Goal: Complete application form

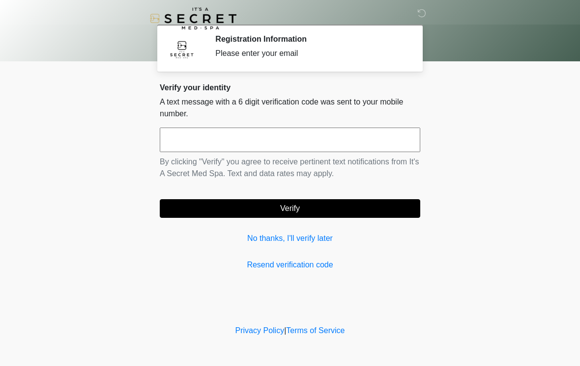
click at [265, 138] on input "text" at bounding box center [290, 140] width 260 height 25
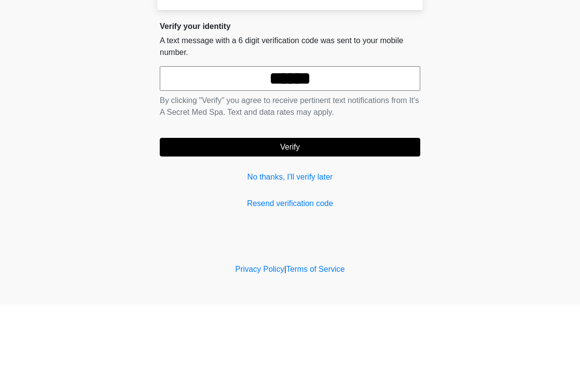
type input "******"
click at [285, 199] on button "Verify" at bounding box center [290, 208] width 260 height 19
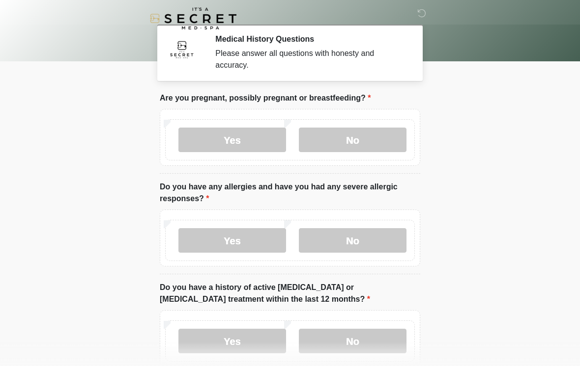
click at [362, 140] on label "No" at bounding box center [353, 140] width 108 height 25
click at [353, 235] on label "No" at bounding box center [353, 240] width 108 height 25
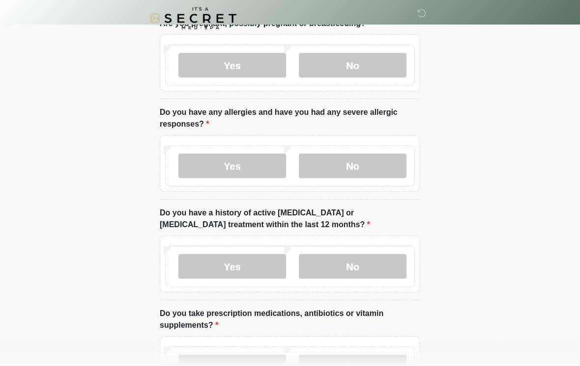
scroll to position [81, 0]
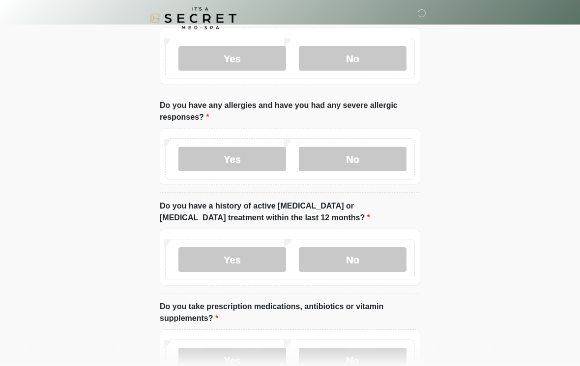
click at [352, 253] on label "No" at bounding box center [353, 260] width 108 height 25
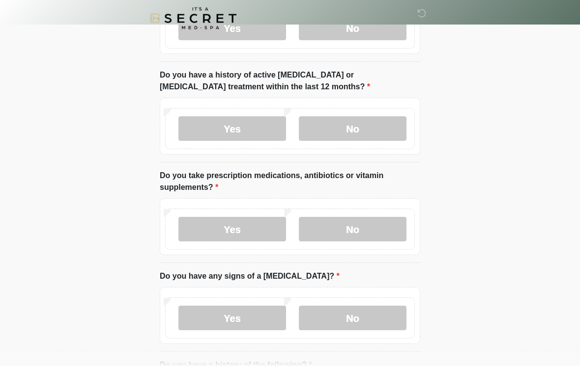
scroll to position [213, 0]
click at [351, 227] on label "No" at bounding box center [353, 229] width 108 height 25
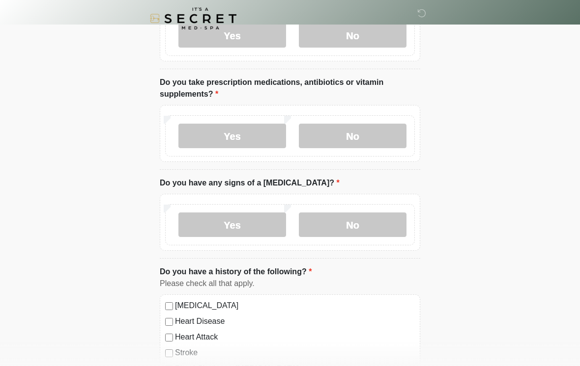
scroll to position [309, 0]
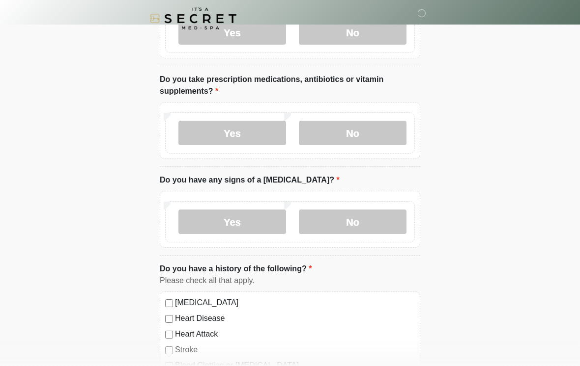
click at [361, 219] on label "No" at bounding box center [353, 222] width 108 height 25
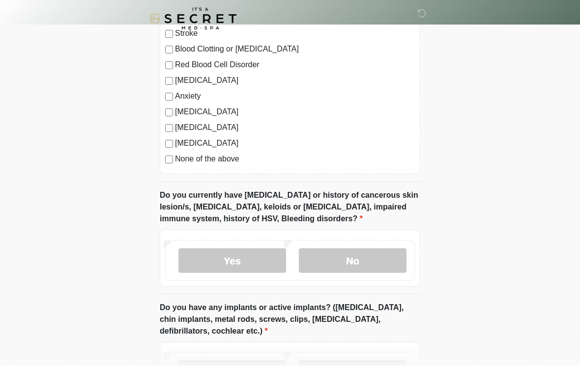
scroll to position [626, 0]
click at [354, 253] on label "No" at bounding box center [353, 261] width 108 height 25
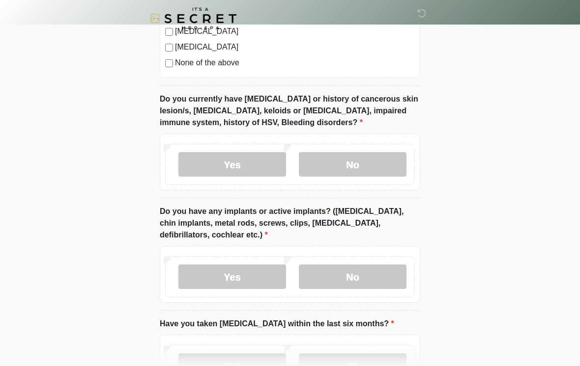
scroll to position [723, 0]
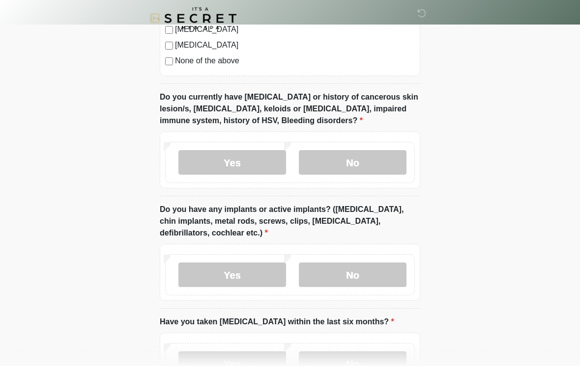
click at [235, 269] on label "Yes" at bounding box center [232, 275] width 108 height 25
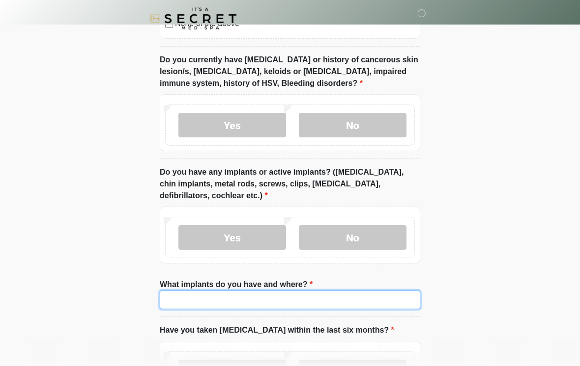
click at [292, 291] on input "What implants do you have and where?" at bounding box center [290, 300] width 260 height 19
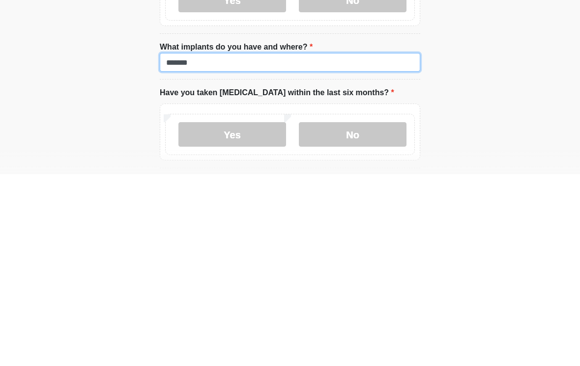
scroll to position [816, 0]
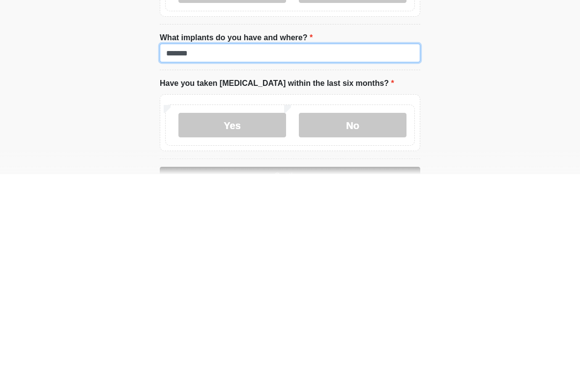
type input "******"
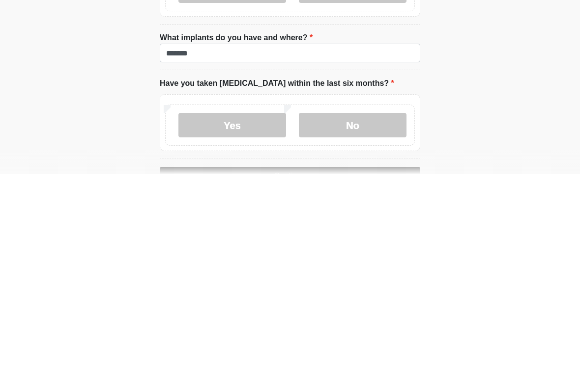
click at [356, 305] on label "No" at bounding box center [353, 317] width 108 height 25
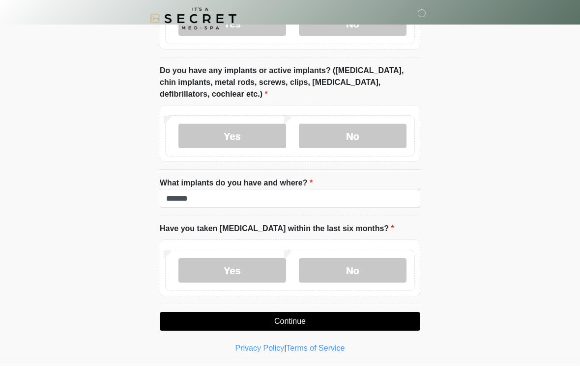
click at [287, 319] on button "Continue" at bounding box center [290, 321] width 260 height 19
click at [289, 317] on button "Continue" at bounding box center [290, 321] width 260 height 19
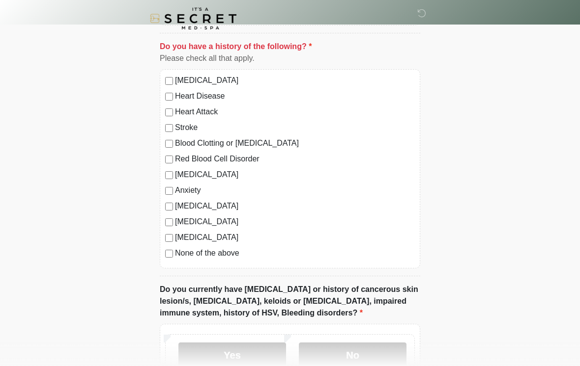
click at [359, 350] on label "No" at bounding box center [353, 355] width 108 height 25
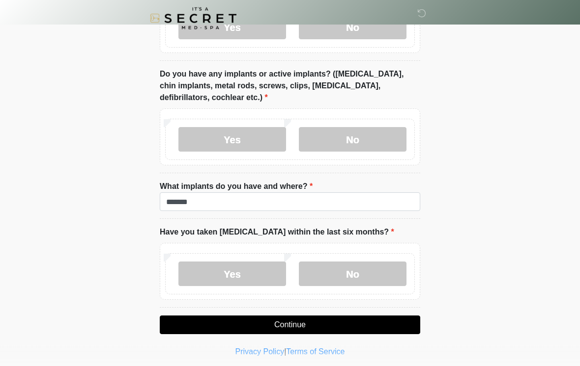
scroll to position [863, 0]
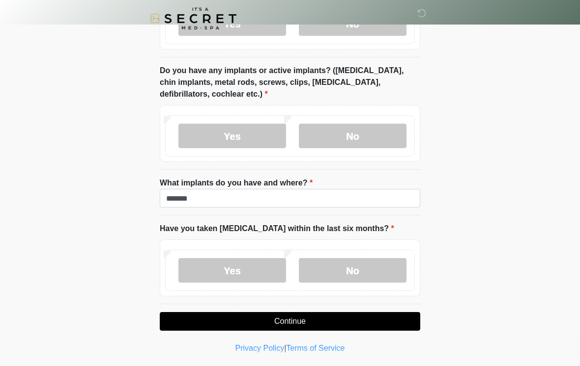
click at [290, 317] on button "Continue" at bounding box center [290, 321] width 260 height 19
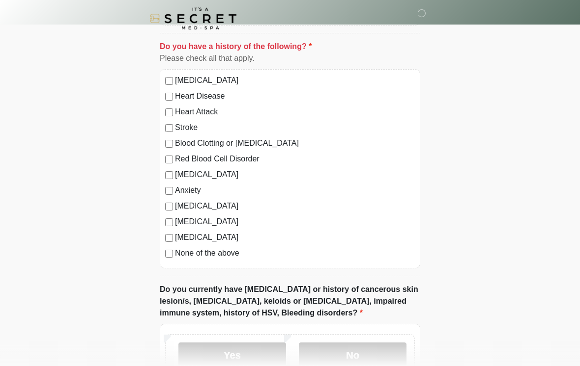
click at [356, 349] on label "No" at bounding box center [353, 355] width 108 height 25
click at [352, 347] on label "No" at bounding box center [353, 355] width 108 height 25
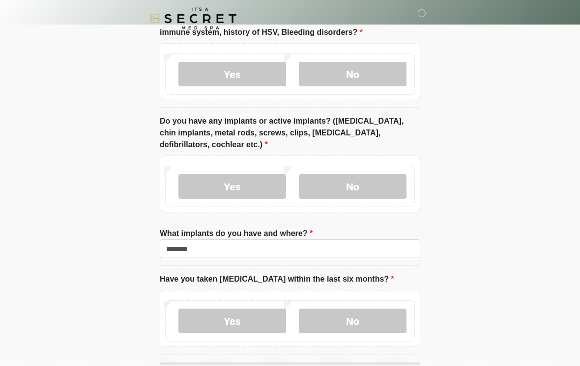
scroll to position [863, 0]
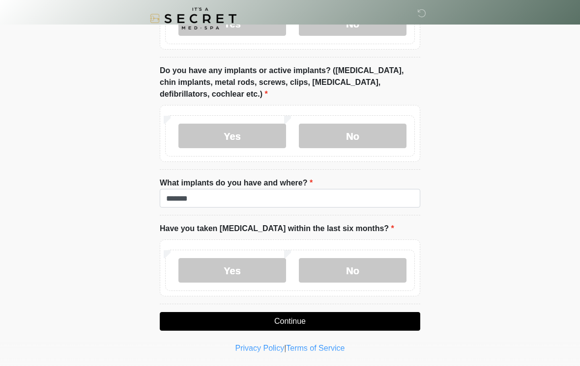
click at [293, 320] on button "Continue" at bounding box center [290, 321] width 260 height 19
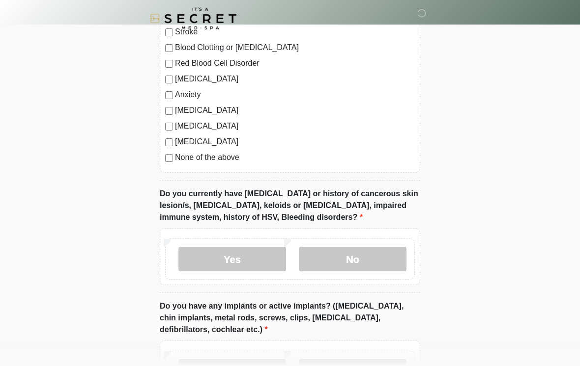
scroll to position [0, 0]
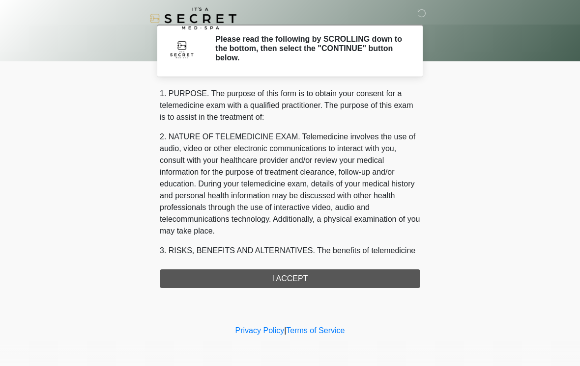
click at [287, 275] on div "1. PURPOSE. The purpose of this form is to obtain your consent for a telemedici…" at bounding box center [290, 188] width 260 height 200
click at [296, 276] on div "1. PURPOSE. The purpose of this form is to obtain your consent for a telemedici…" at bounding box center [290, 188] width 260 height 200
click at [290, 272] on div "1. PURPOSE. The purpose of this form is to obtain your consent for a telemedici…" at bounding box center [290, 188] width 260 height 200
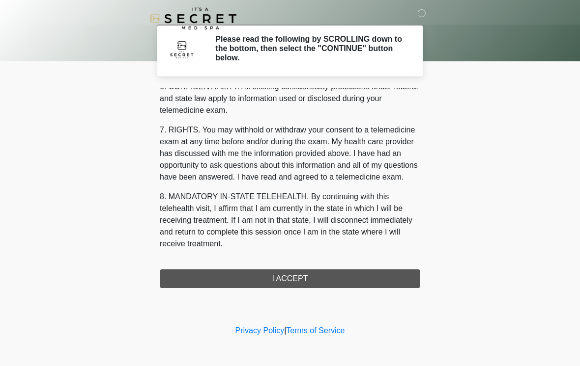
click at [544, 357] on div "Privacy Policy | Terms of Service" at bounding box center [290, 345] width 580 height 41
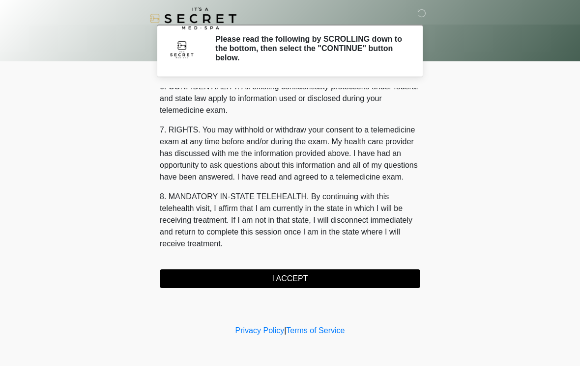
click at [283, 278] on button "I ACCEPT" at bounding box center [290, 279] width 260 height 19
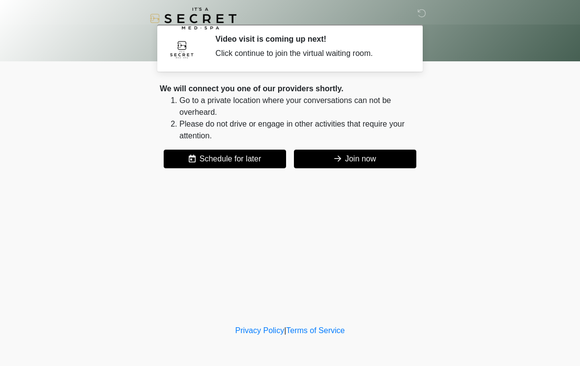
click at [359, 155] on button "Join now" at bounding box center [355, 159] width 122 height 19
